Goal: Task Accomplishment & Management: Use online tool/utility

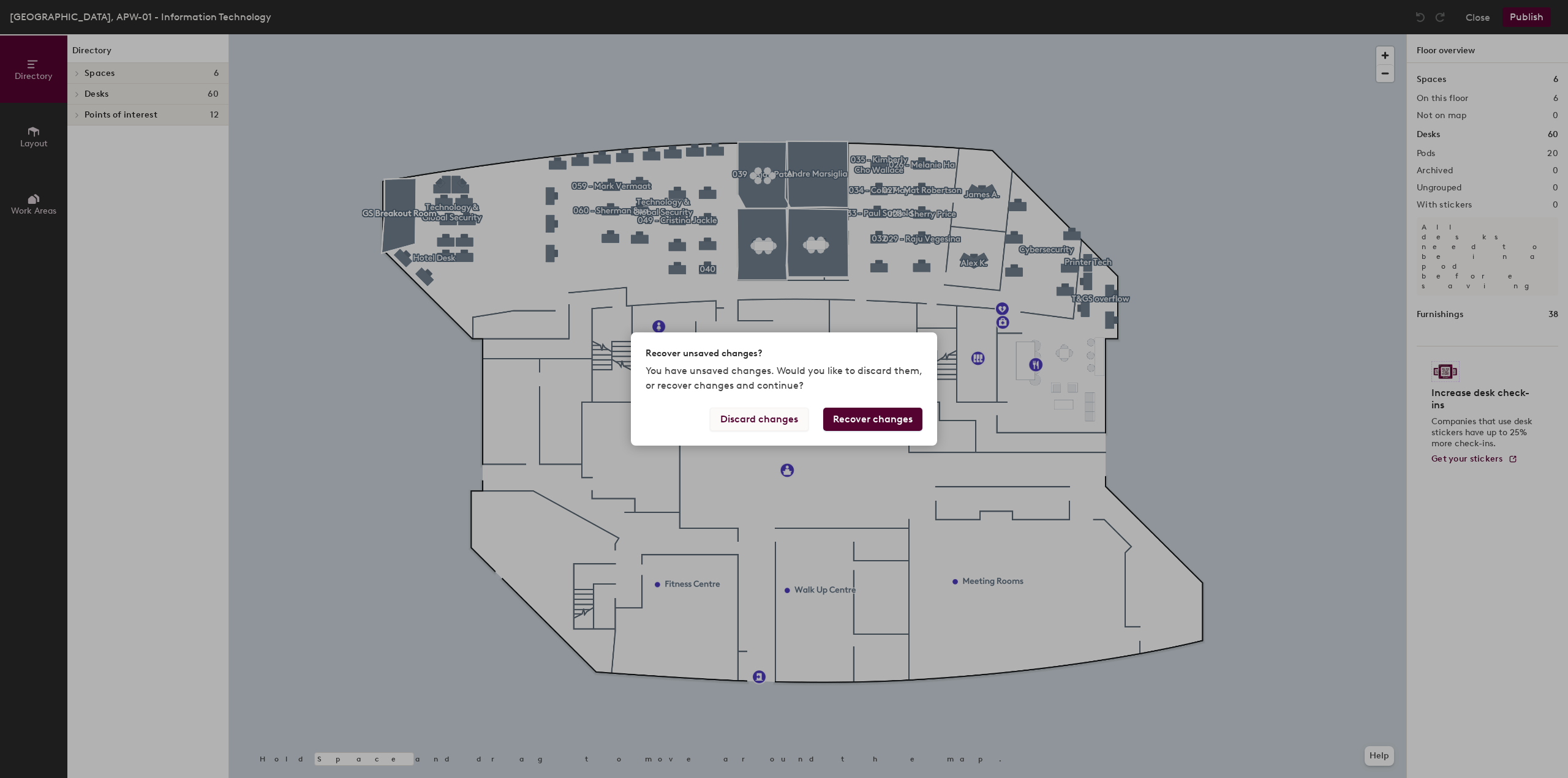
click at [785, 422] on button "Discard changes" at bounding box center [759, 419] width 99 height 24
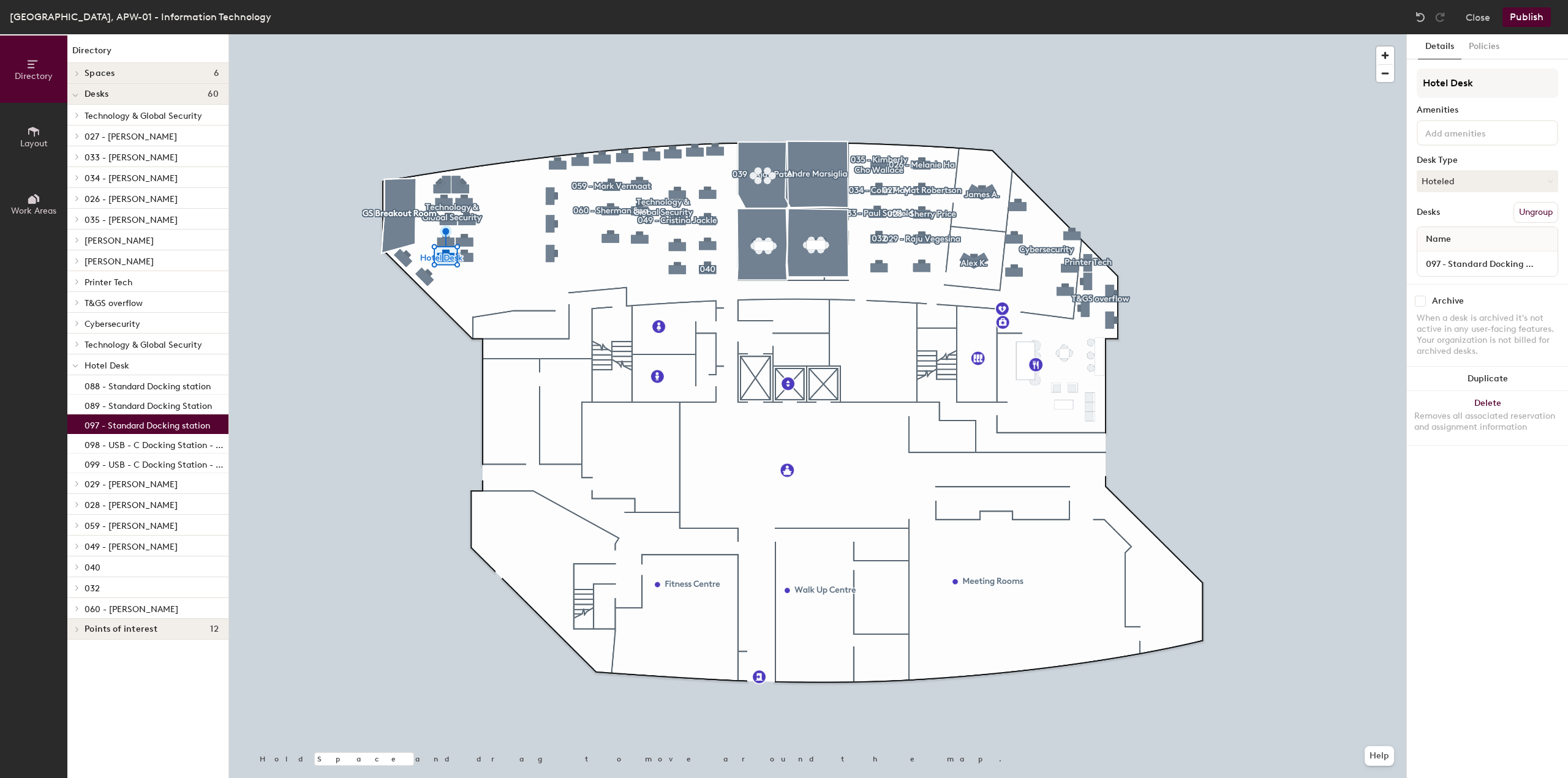
click at [196, 421] on p "097 - Standard Docking station" at bounding box center [147, 424] width 126 height 14
drag, startPoint x: 151, startPoint y: 422, endPoint x: 126, endPoint y: 422, distance: 25.0
click at [126, 422] on p "097 - Standard Docking station" at bounding box center [147, 424] width 126 height 14
click at [187, 426] on p "097 - Standard Docking station" at bounding box center [147, 424] width 126 height 14
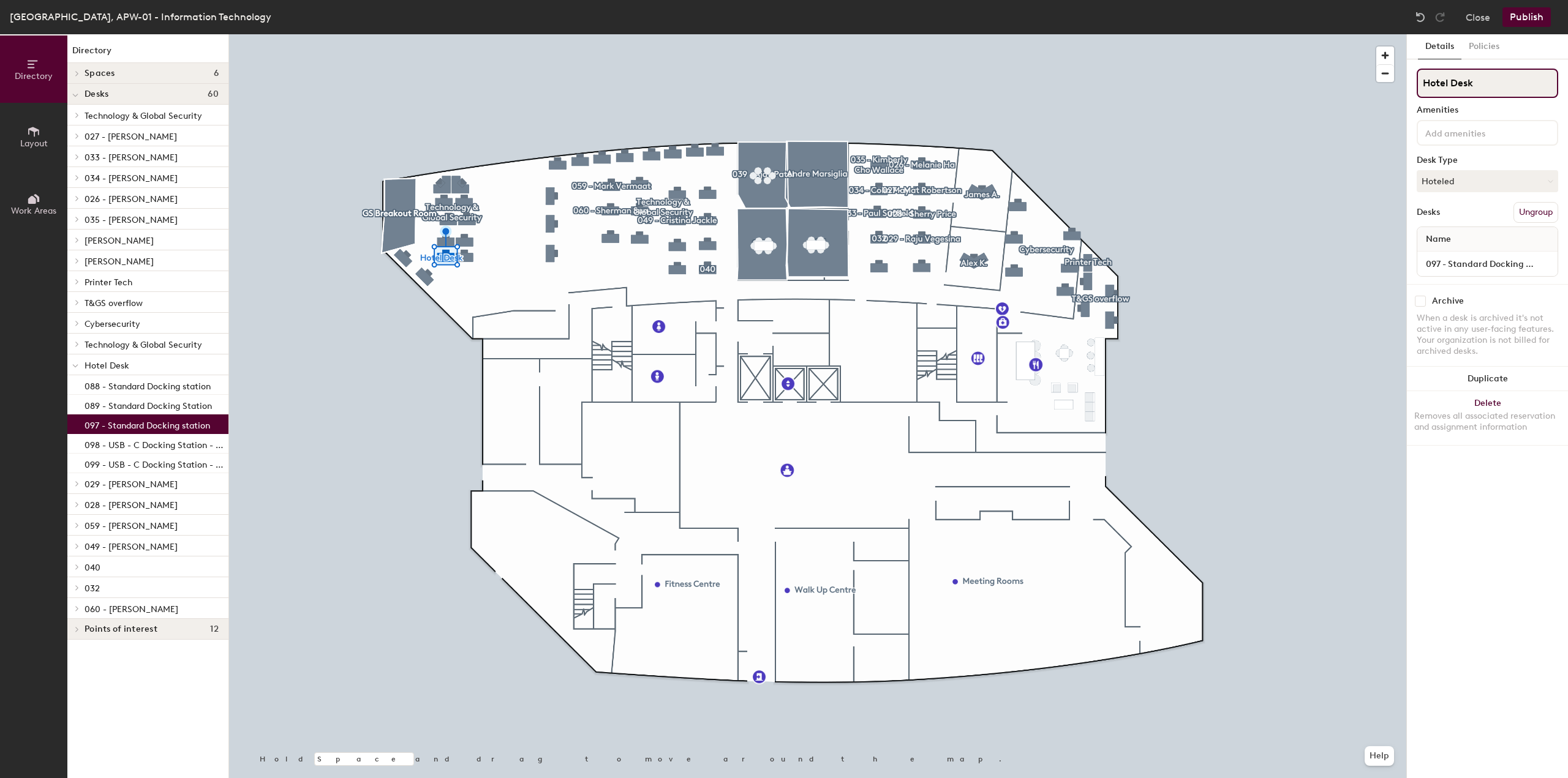
click at [1456, 84] on input "Hotel Desk" at bounding box center [1487, 83] width 141 height 29
click at [1473, 84] on input "Hotel Desk" at bounding box center [1487, 83] width 141 height 29
click at [1453, 176] on button "Hoteled" at bounding box center [1487, 181] width 141 height 22
click at [1451, 214] on div "Assigned" at bounding box center [1479, 219] width 123 height 19
click at [1464, 263] on input "097 - Standard Docking station" at bounding box center [1487, 264] width 135 height 17
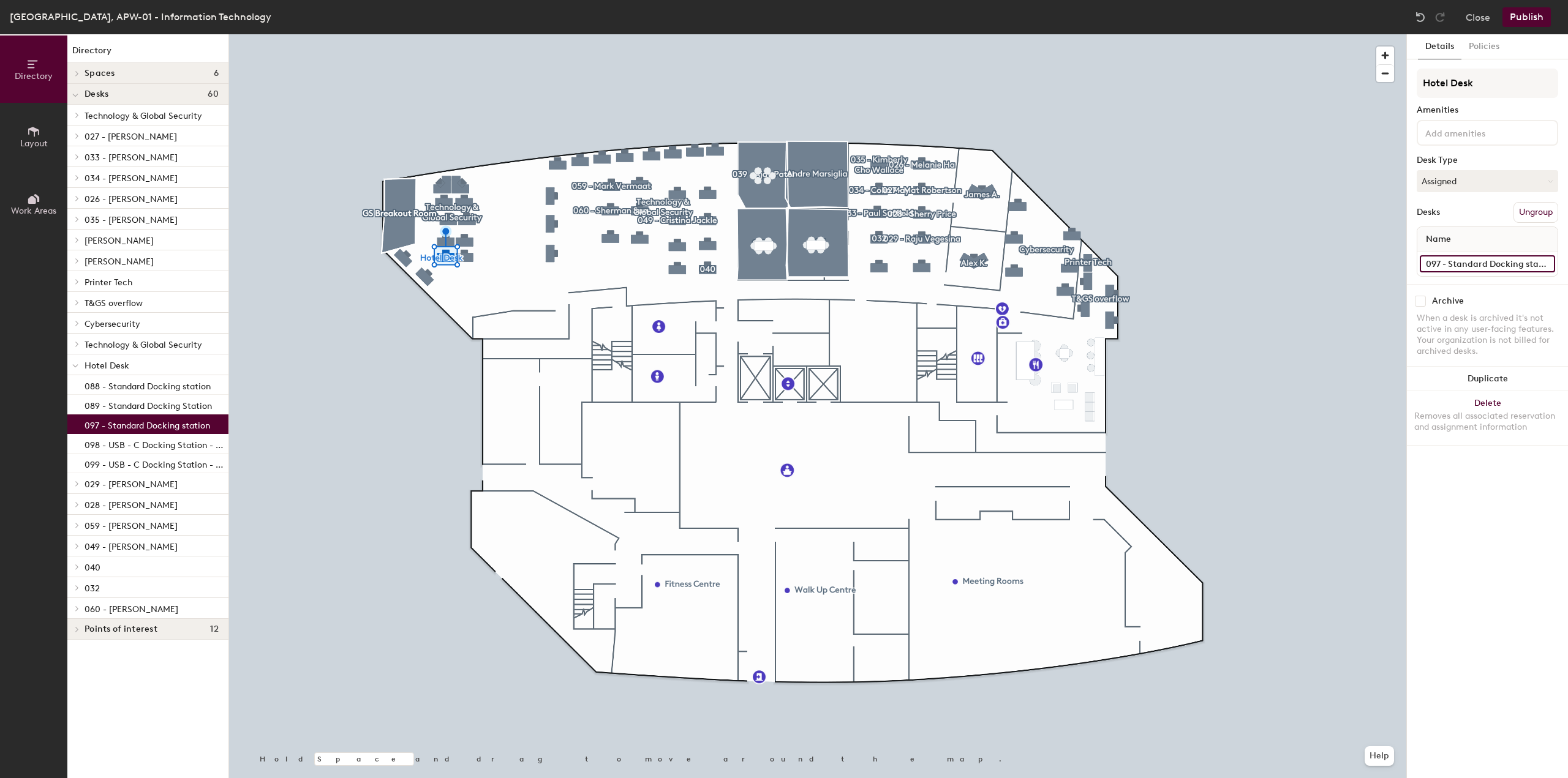
click at [1468, 265] on input "097 - Standard Docking station" at bounding box center [1487, 264] width 135 height 17
drag, startPoint x: 1450, startPoint y: 265, endPoint x: 1567, endPoint y: 268, distance: 117.0
click at [1567, 268] on div "Details Policies Hotel Desk Amenities Desk Type Assigned Desks Ungroup Name 097…" at bounding box center [1487, 406] width 161 height 744
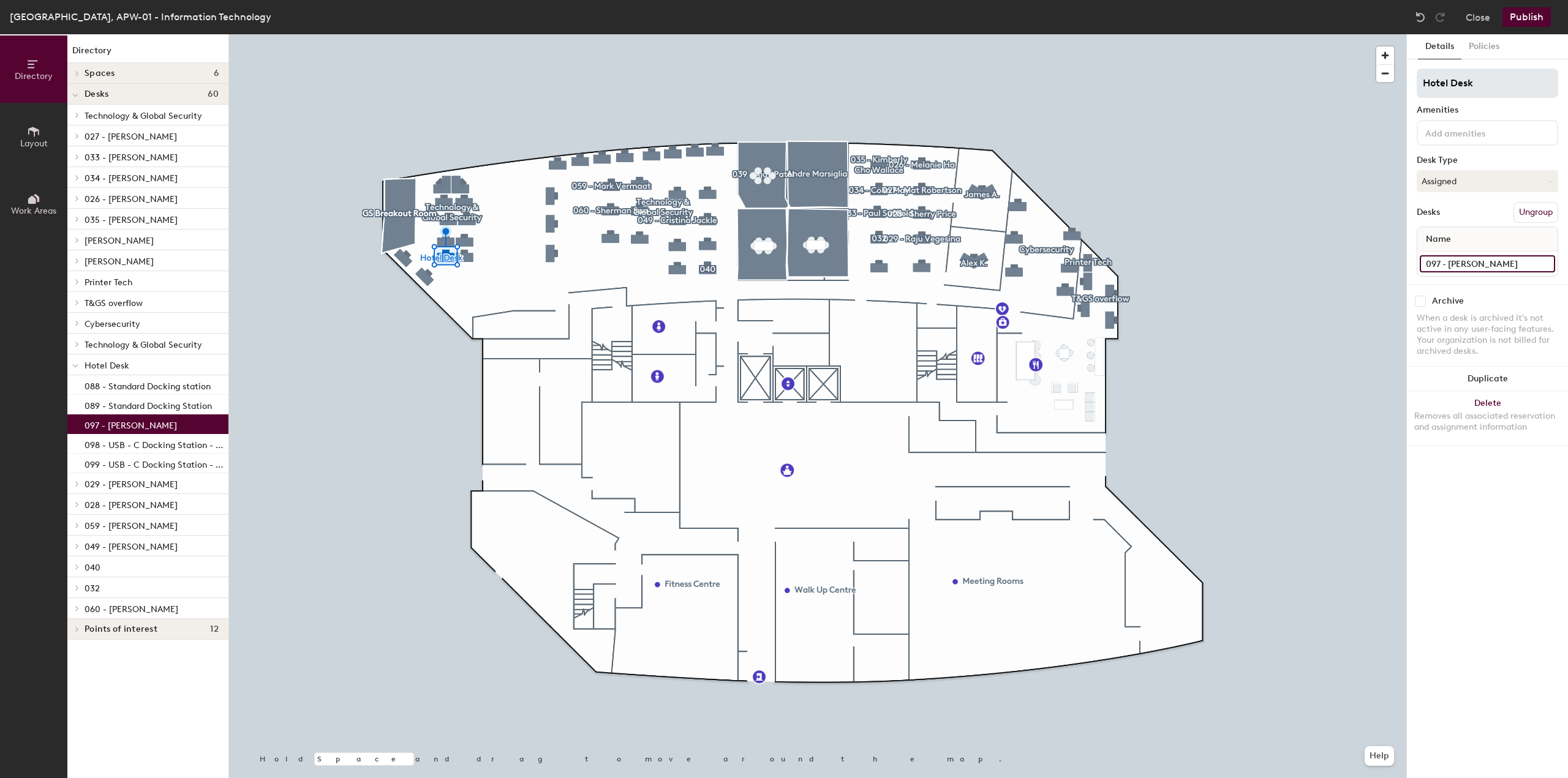
type input "097 - [PERSON_NAME]"
click at [1453, 85] on input "Hotel Desk" at bounding box center [1487, 83] width 141 height 29
drag, startPoint x: 1489, startPoint y: 81, endPoint x: 1416, endPoint y: 87, distance: 73.2
click at [1416, 87] on div "Details Policies Hotel Desk Amenities Desk Type Assigned Desks Ungroup Name 097…" at bounding box center [1487, 406] width 161 height 744
type input "097 - [PERSON_NAME]"
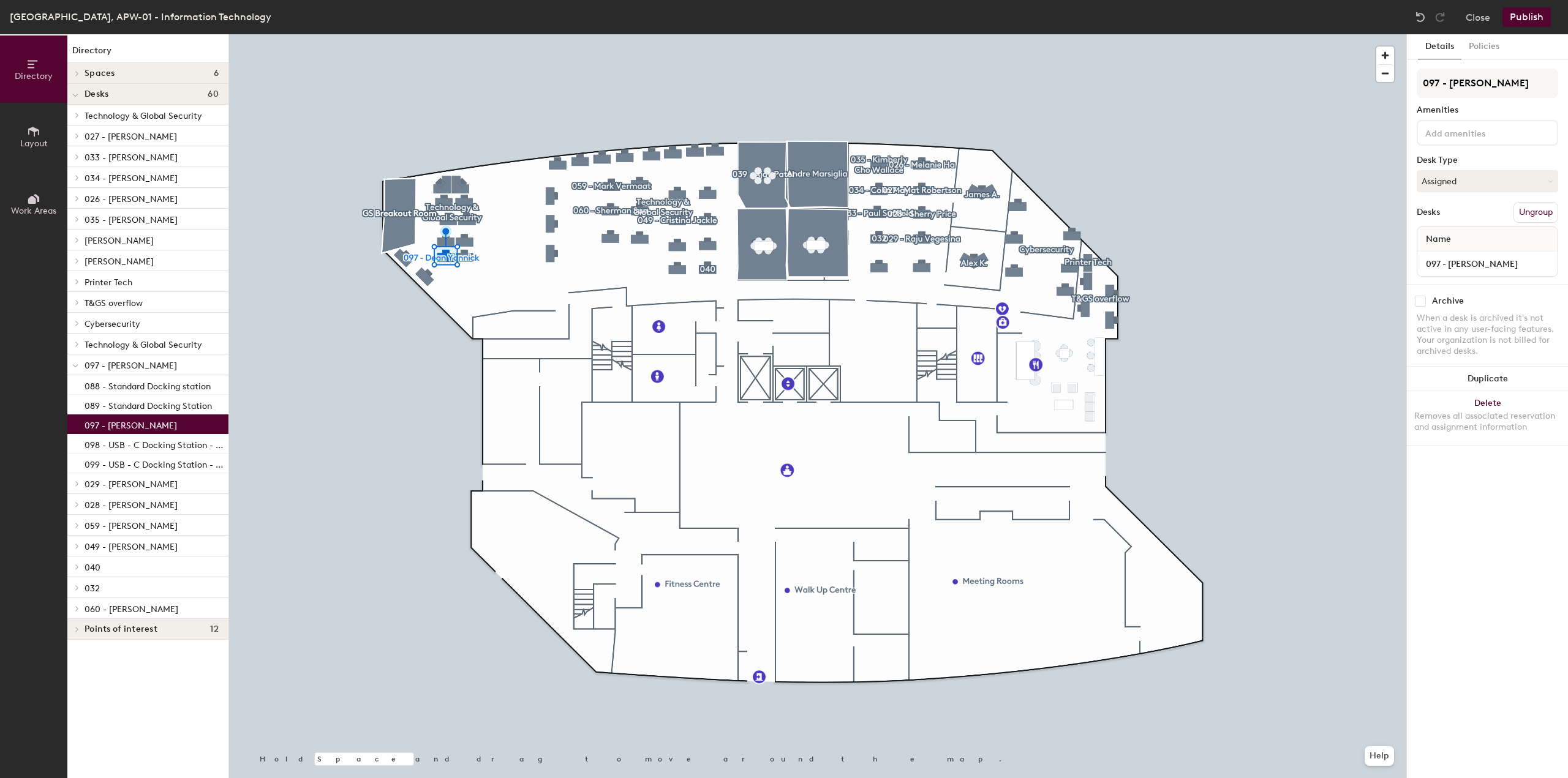
click at [1491, 114] on div "Amenities" at bounding box center [1487, 110] width 141 height 10
click at [1518, 20] on button "Publish" at bounding box center [1527, 17] width 48 height 20
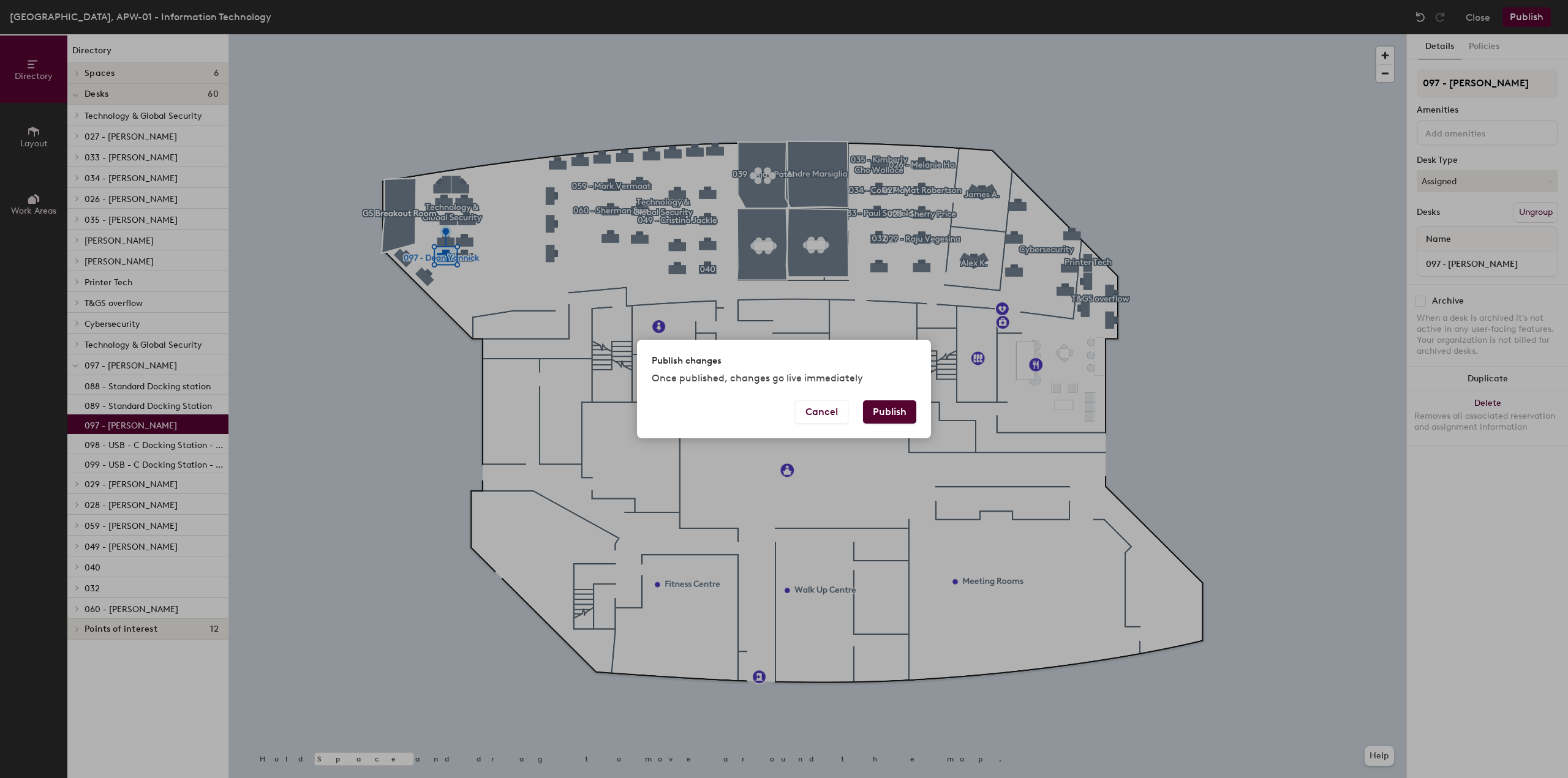
click at [881, 414] on button "Publish" at bounding box center [890, 412] width 53 height 24
